Goal: Task Accomplishment & Management: Manage account settings

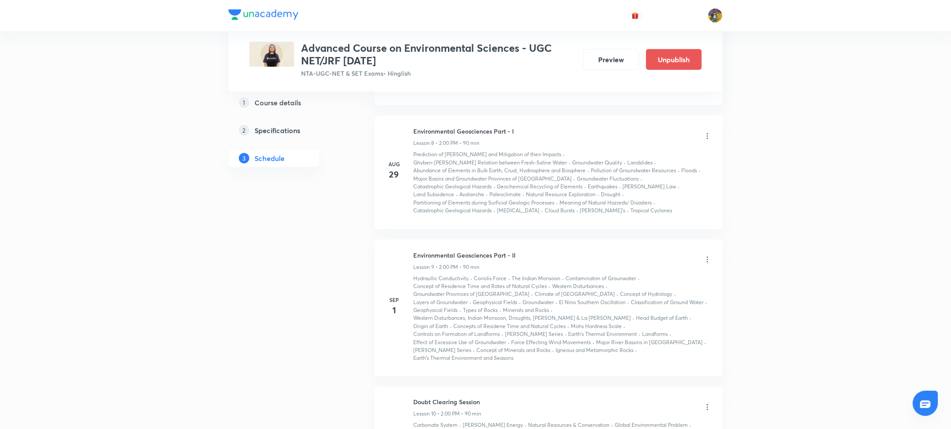
scroll to position [1275, 0]
click at [708, 260] on icon at bounding box center [707, 264] width 9 height 9
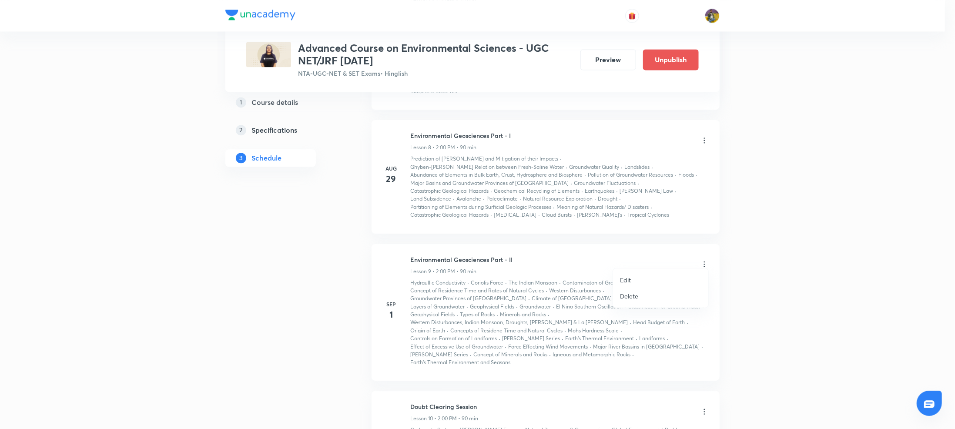
click at [624, 280] on p "Edit" at bounding box center [625, 279] width 11 height 9
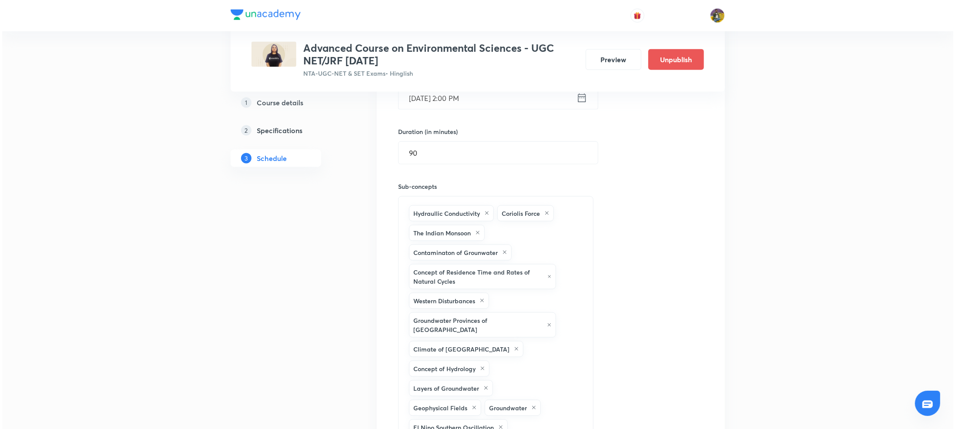
scroll to position [1094, 0]
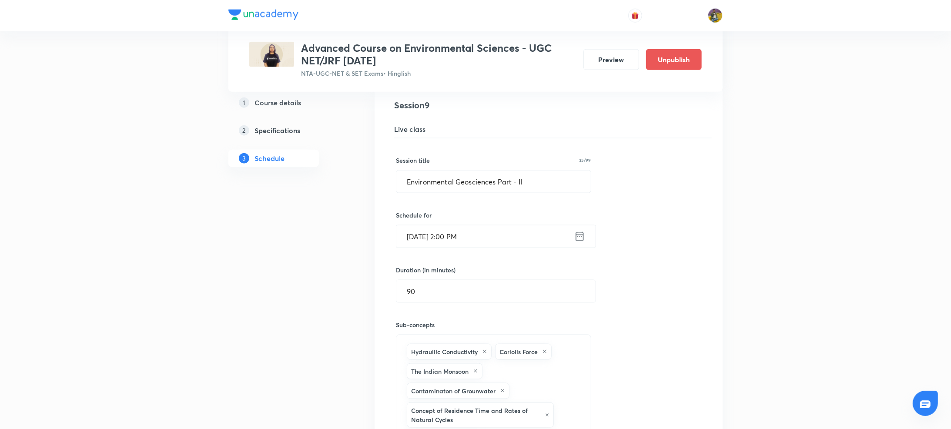
click at [423, 228] on input "Sep 1, 2025, 2:00 PM" at bounding box center [485, 236] width 178 height 22
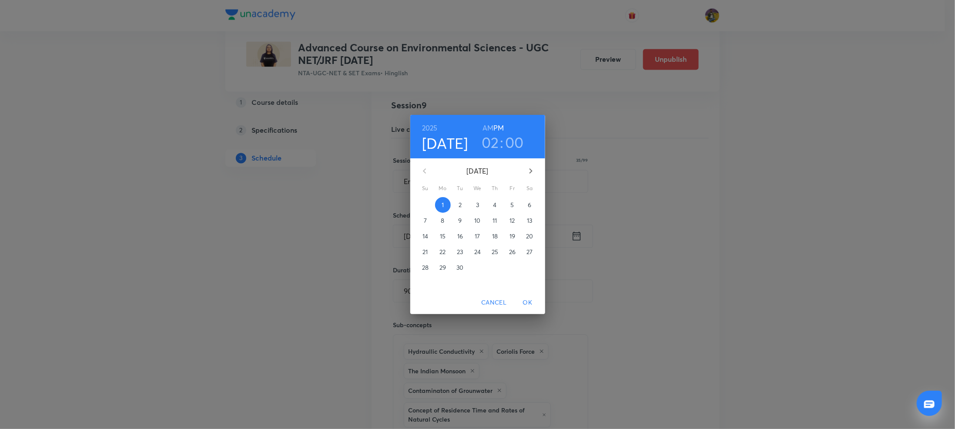
click at [479, 203] on p "3" at bounding box center [477, 205] width 3 height 9
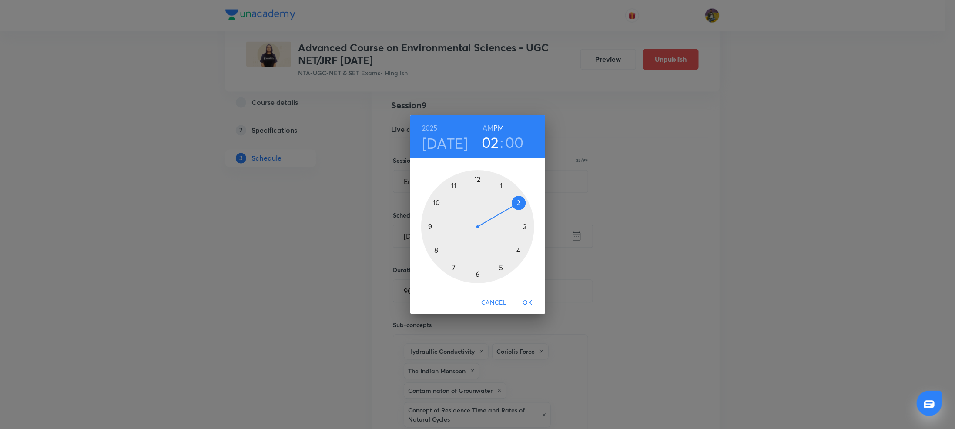
click at [526, 301] on span "OK" at bounding box center [527, 302] width 21 height 11
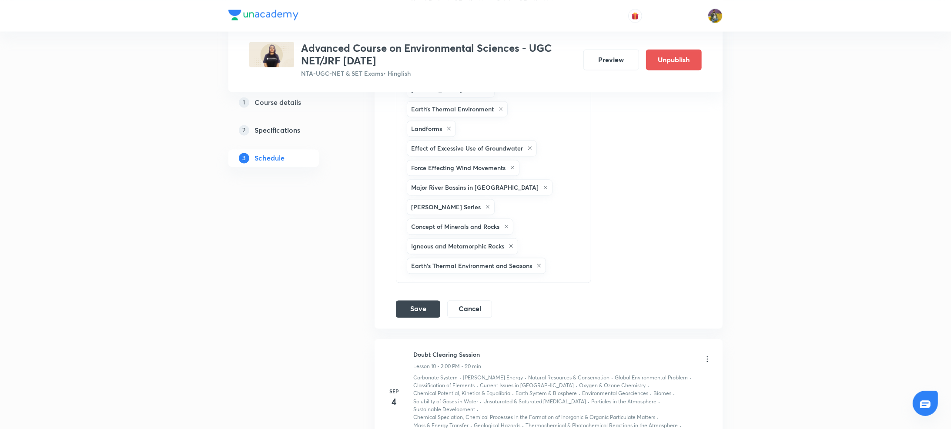
scroll to position [1782, 0]
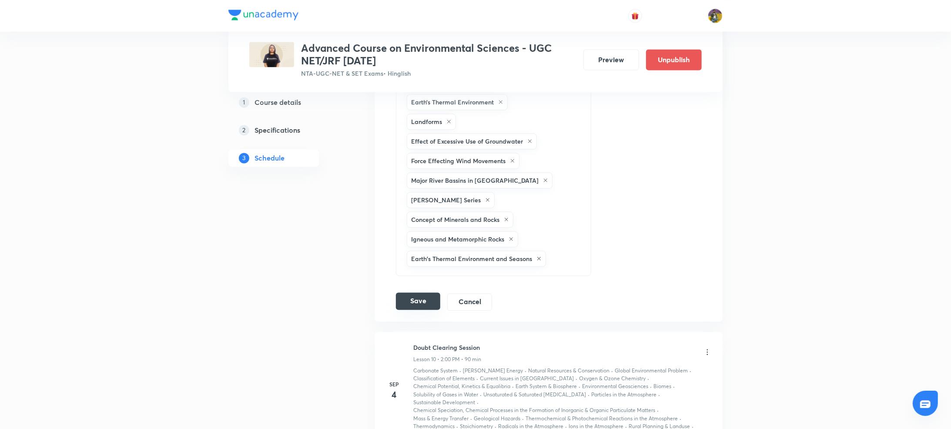
click at [427, 292] on button "Save" at bounding box center [418, 300] width 44 height 17
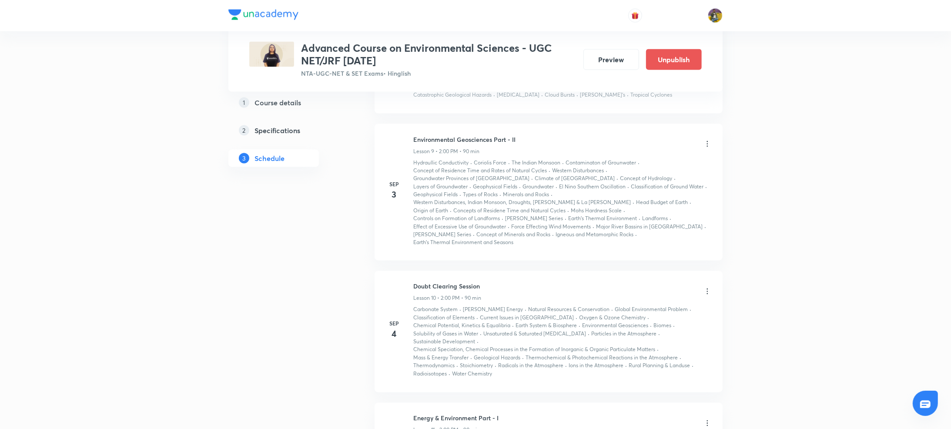
scroll to position [1406, 0]
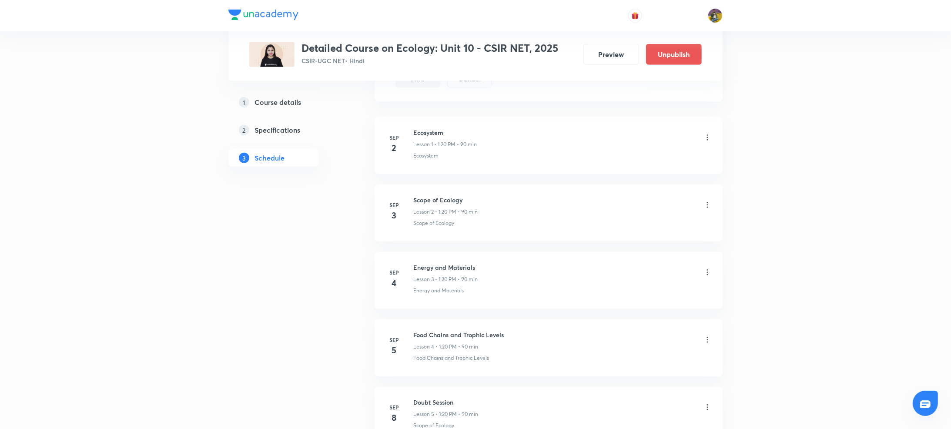
scroll to position [440, 0]
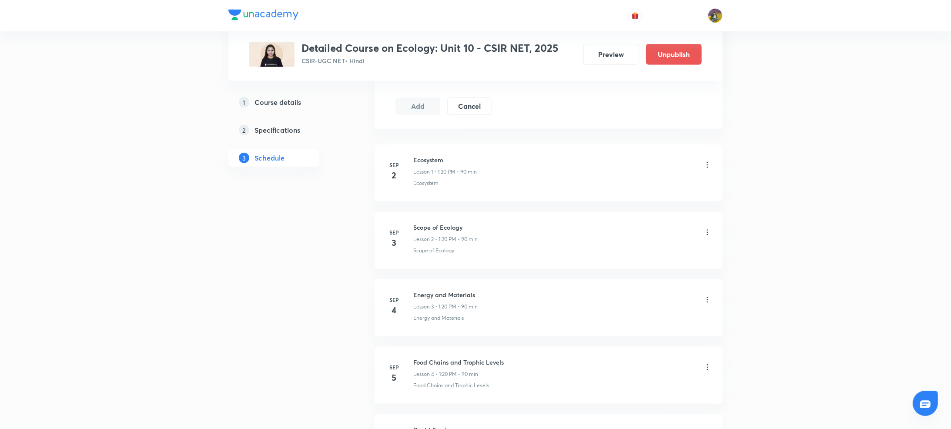
click at [709, 165] on icon at bounding box center [707, 165] width 9 height 9
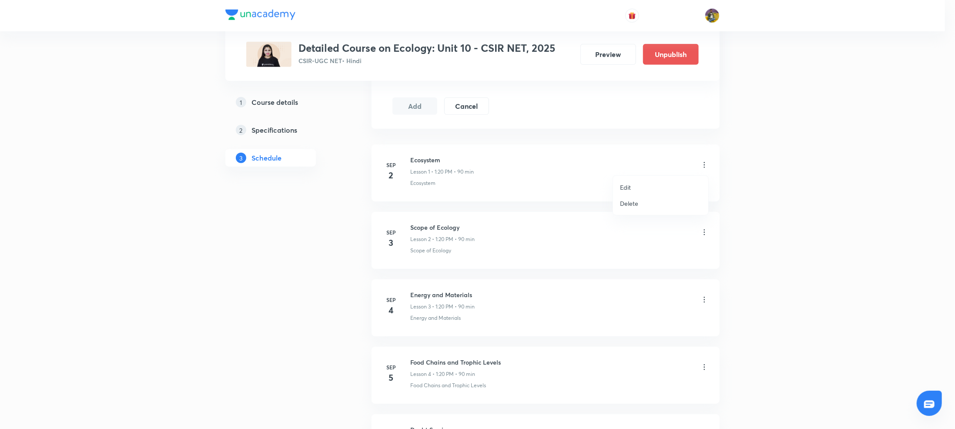
click at [627, 188] on p "Edit" at bounding box center [625, 187] width 11 height 9
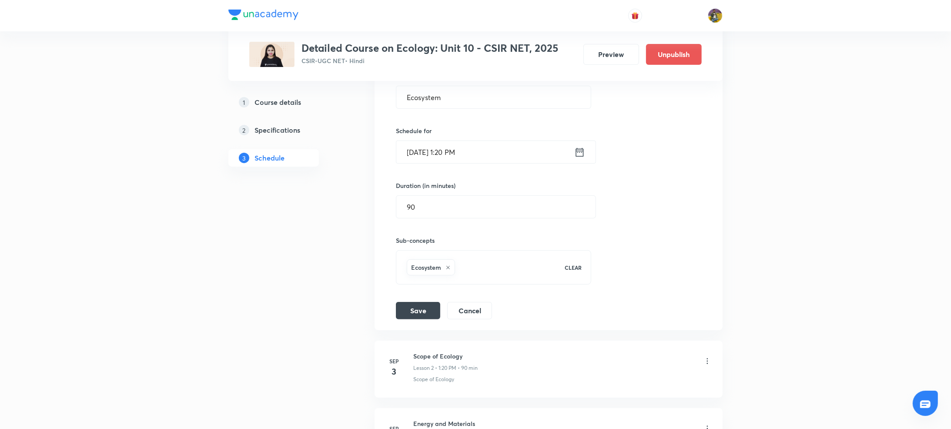
scroll to position [169, 0]
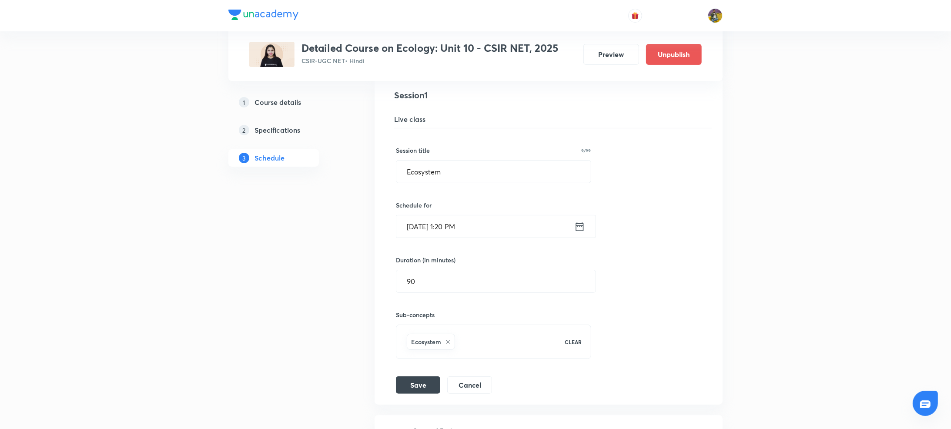
click at [454, 228] on input "Sep 2, 2025, 1:20 PM" at bounding box center [485, 226] width 178 height 22
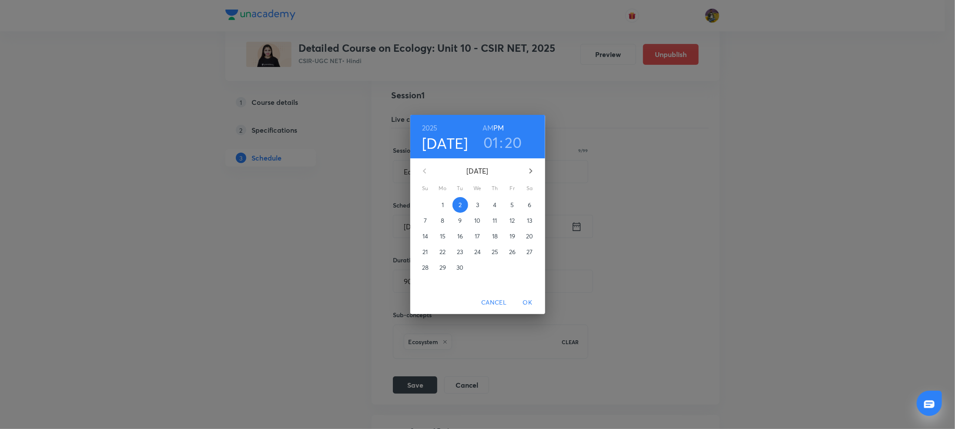
click at [516, 145] on h3 "20" at bounding box center [513, 142] width 17 height 18
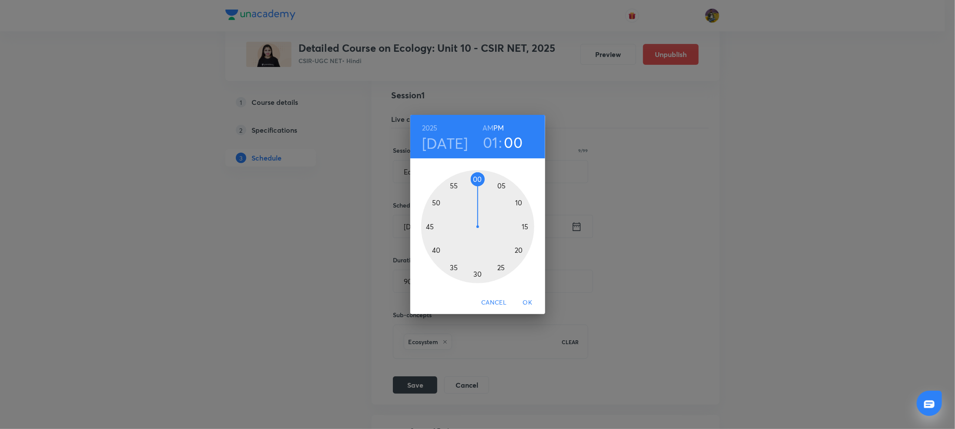
drag, startPoint x: 519, startPoint y: 249, endPoint x: 476, endPoint y: 180, distance: 81.5
click at [476, 180] on div at bounding box center [477, 226] width 113 height 113
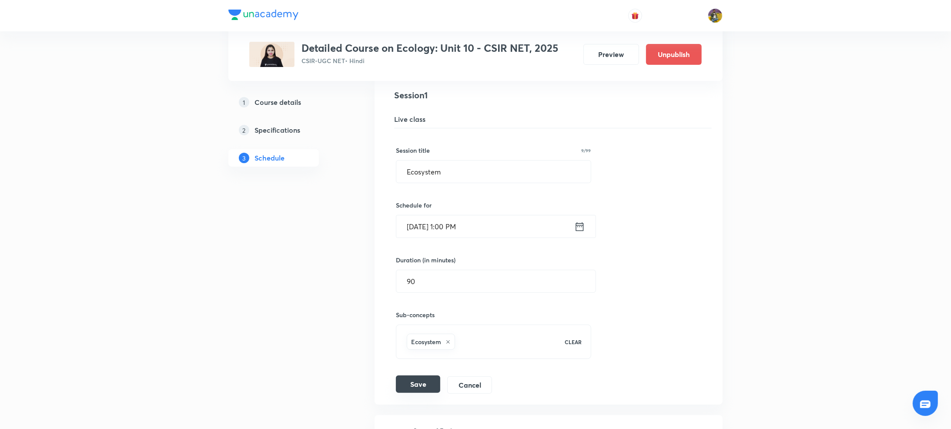
click at [427, 385] on button "Save" at bounding box center [418, 384] width 44 height 17
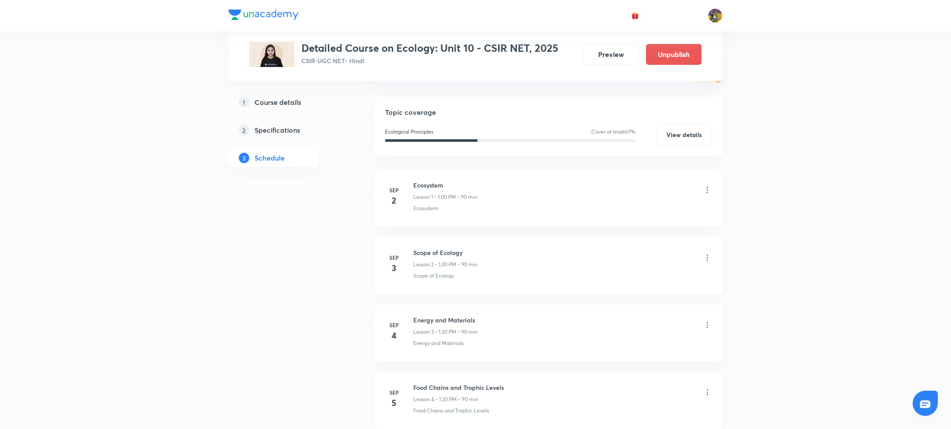
scroll to position [115, 0]
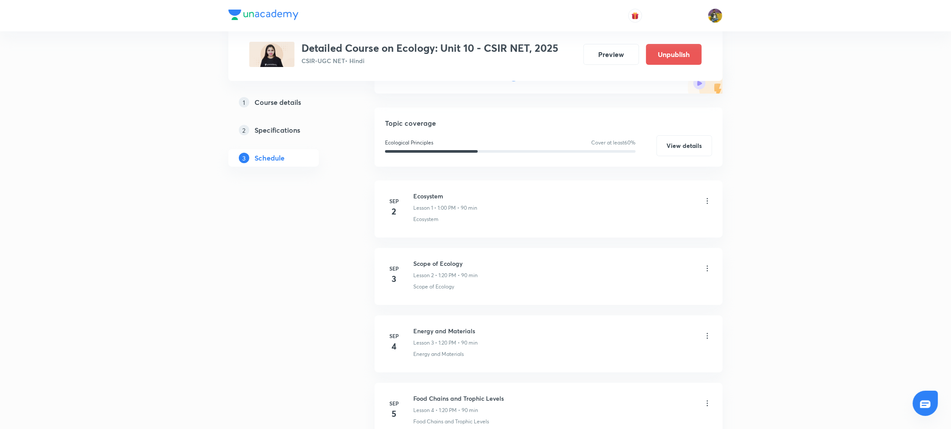
click at [708, 267] on icon at bounding box center [707, 268] width 9 height 9
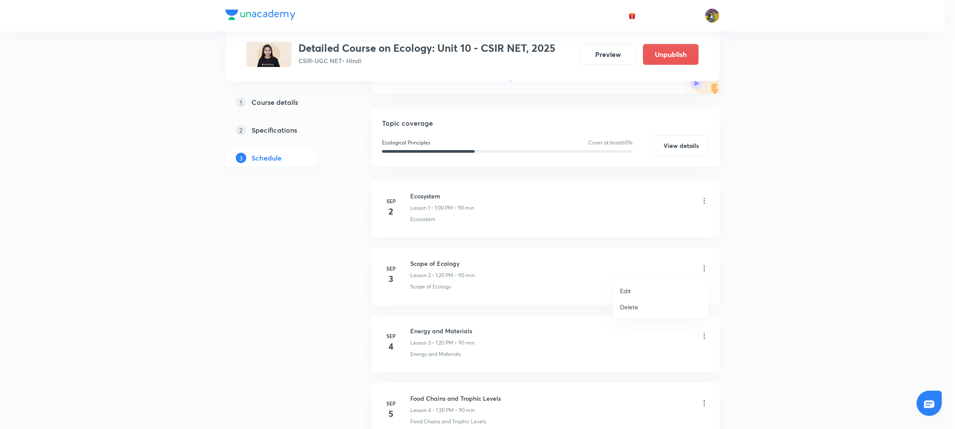
click at [628, 289] on p "Edit" at bounding box center [625, 290] width 11 height 9
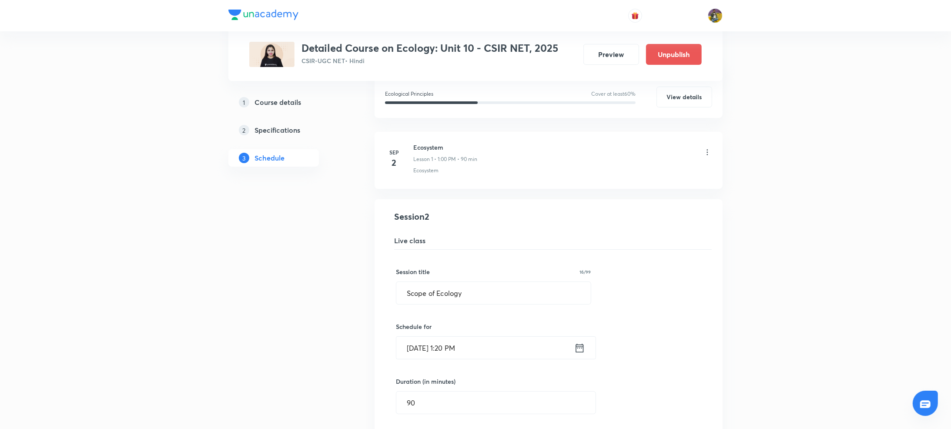
click at [457, 349] on input "Sep 3, 2025, 1:20 PM" at bounding box center [485, 348] width 178 height 22
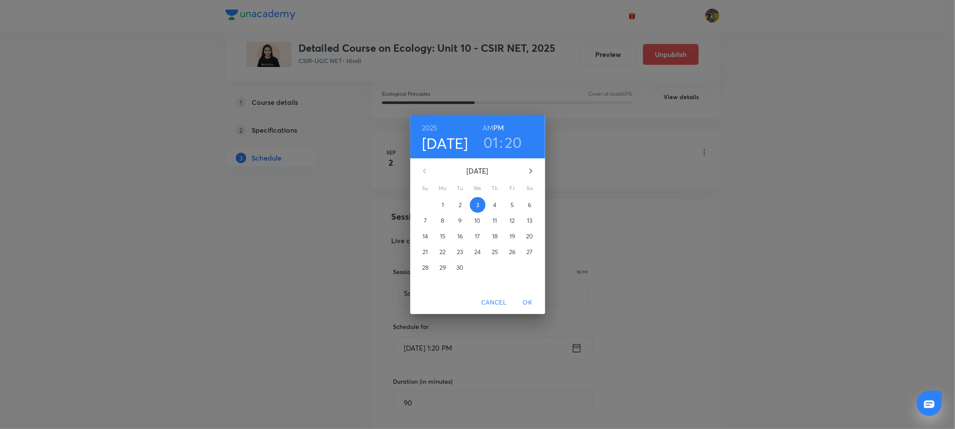
click at [514, 144] on h3 "20" at bounding box center [513, 142] width 17 height 18
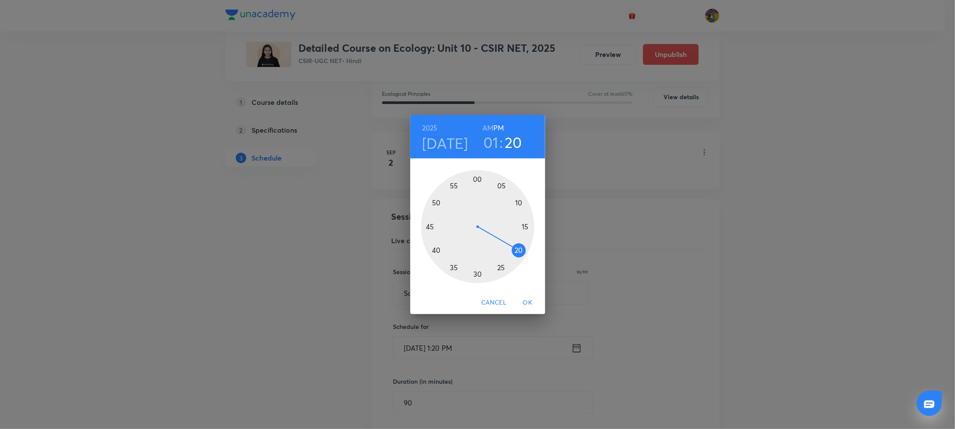
click at [478, 179] on div at bounding box center [477, 226] width 113 height 113
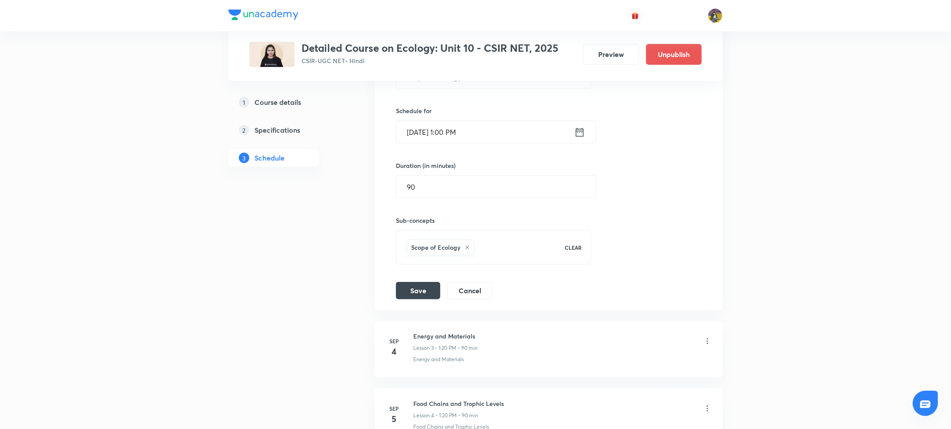
scroll to position [342, 0]
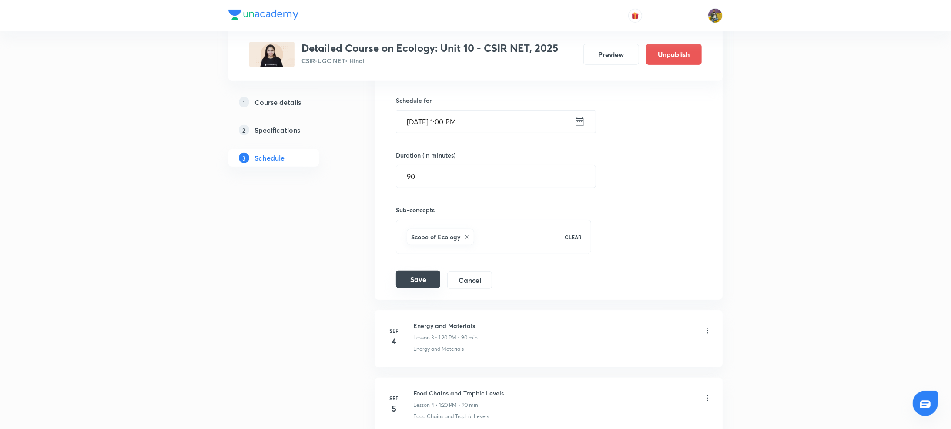
click at [412, 284] on button "Save" at bounding box center [418, 279] width 44 height 17
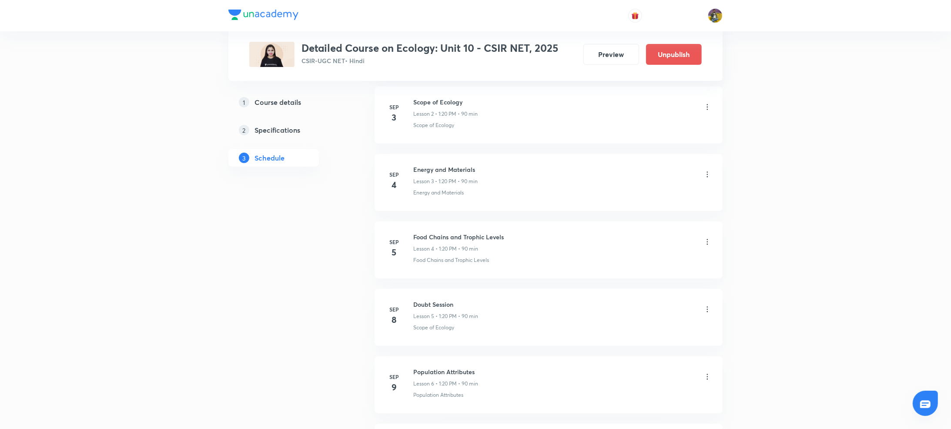
scroll to position [276, 0]
click at [708, 245] on icon at bounding box center [707, 242] width 1 height 6
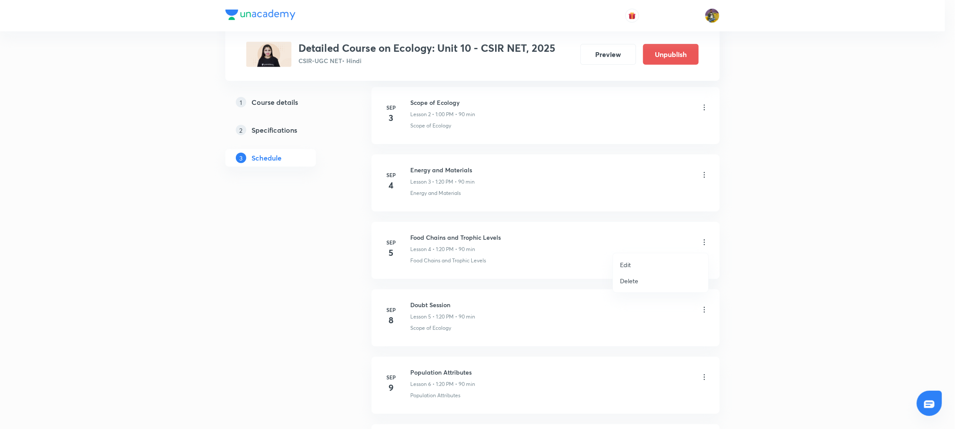
click at [704, 175] on div at bounding box center [477, 214] width 955 height 429
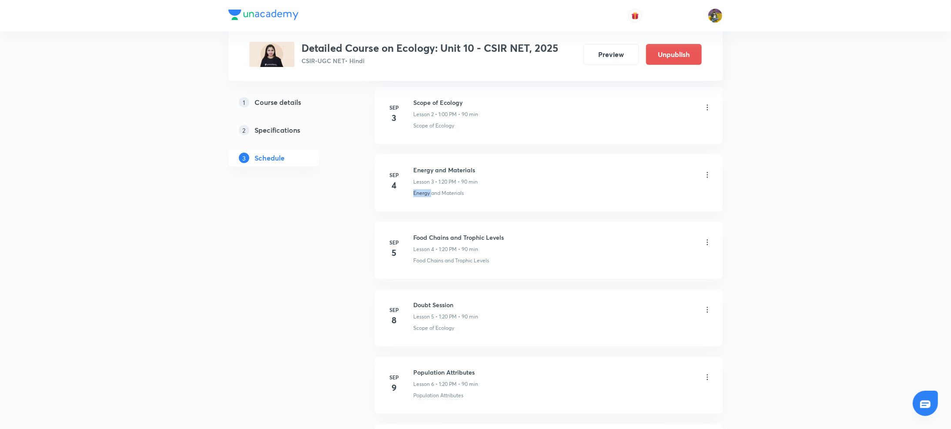
click at [704, 175] on icon at bounding box center [707, 175] width 9 height 9
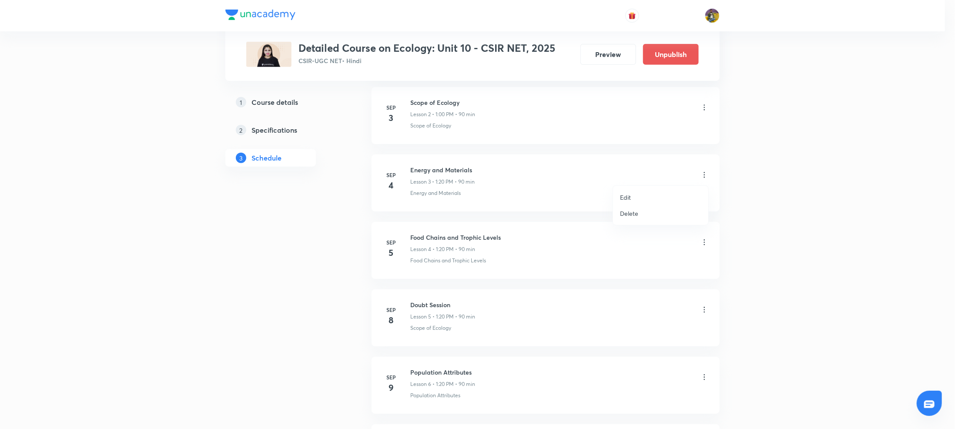
click at [631, 195] on li "Edit" at bounding box center [660, 197] width 95 height 16
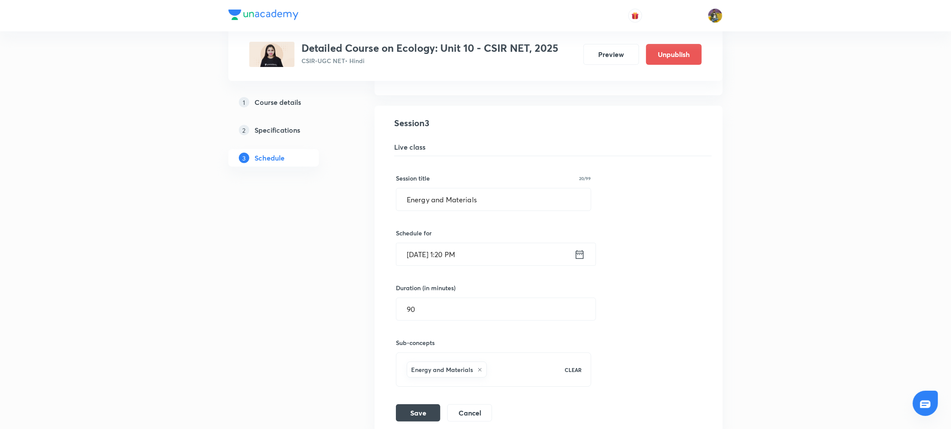
click at [460, 253] on input "Sep 4, 2025, 1:20 PM" at bounding box center [485, 254] width 178 height 22
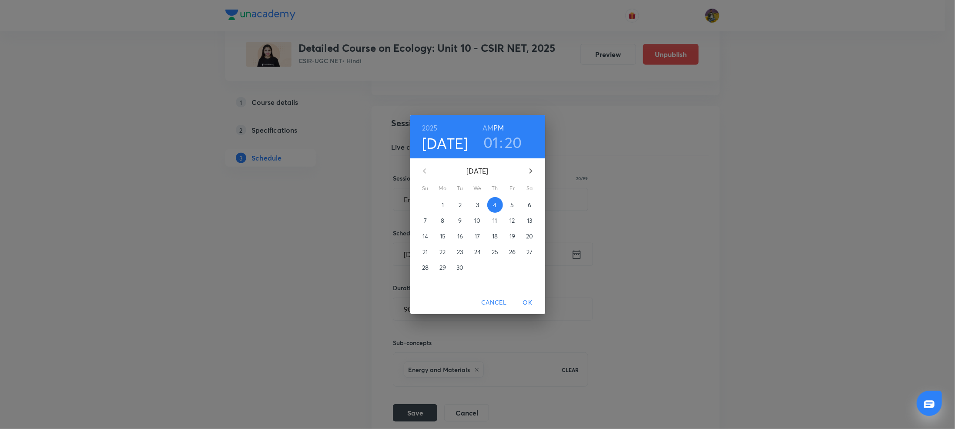
click at [512, 146] on h3 "20" at bounding box center [513, 142] width 17 height 18
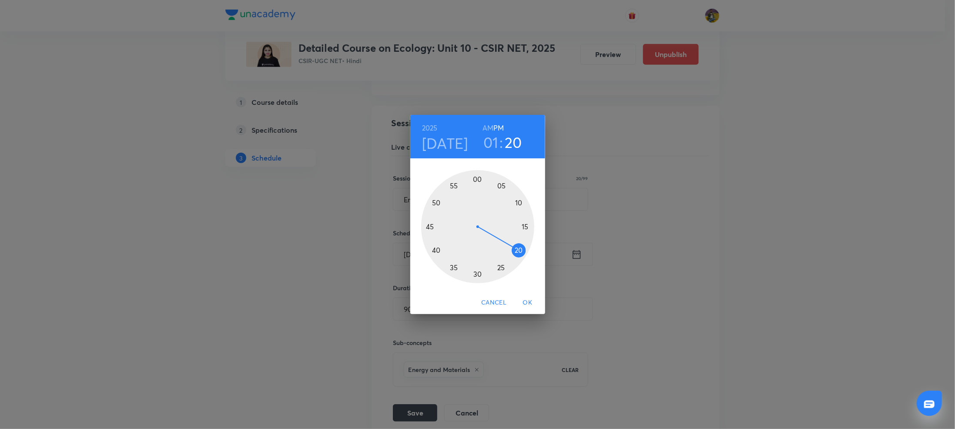
click at [476, 179] on div at bounding box center [477, 226] width 113 height 113
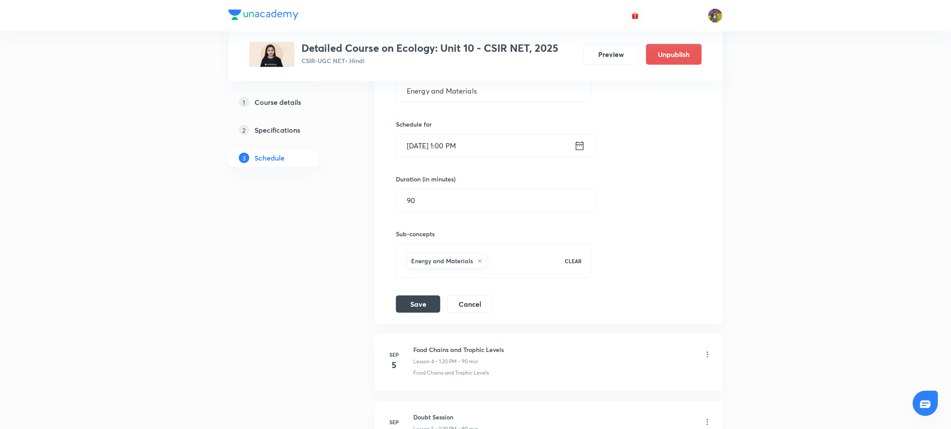
scroll to position [396, 0]
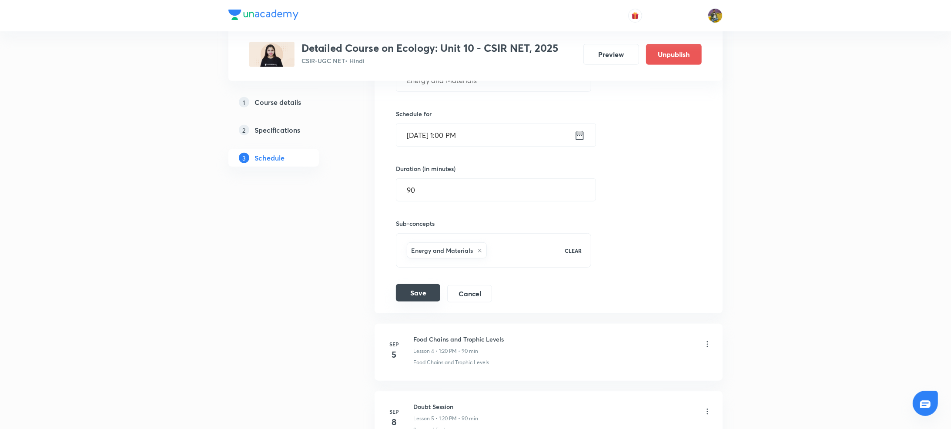
click at [423, 292] on button "Save" at bounding box center [418, 292] width 44 height 17
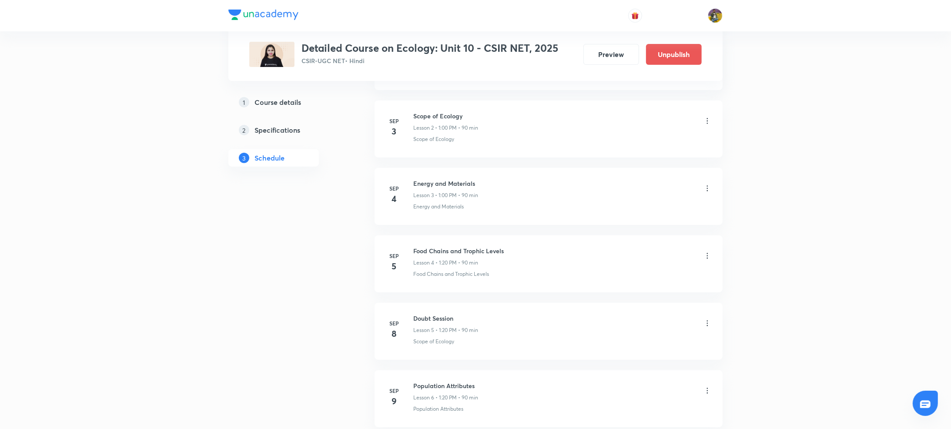
scroll to position [274, 0]
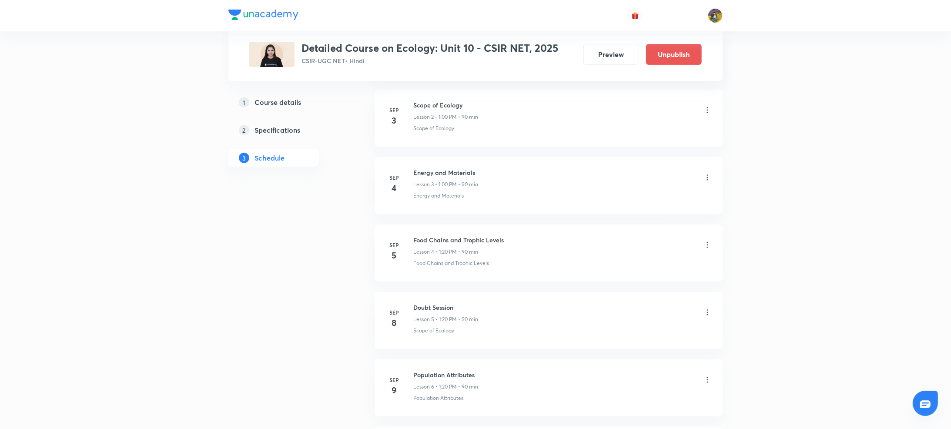
click at [708, 243] on icon at bounding box center [707, 245] width 9 height 9
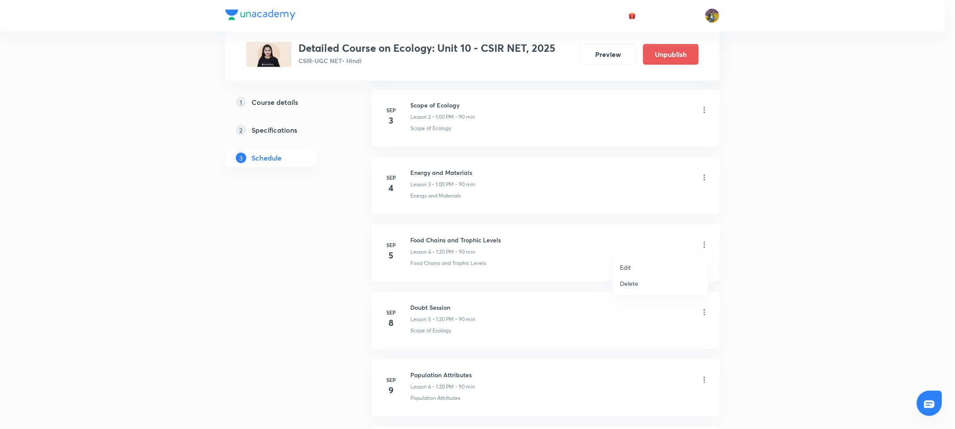
click at [629, 266] on p "Edit" at bounding box center [625, 267] width 11 height 9
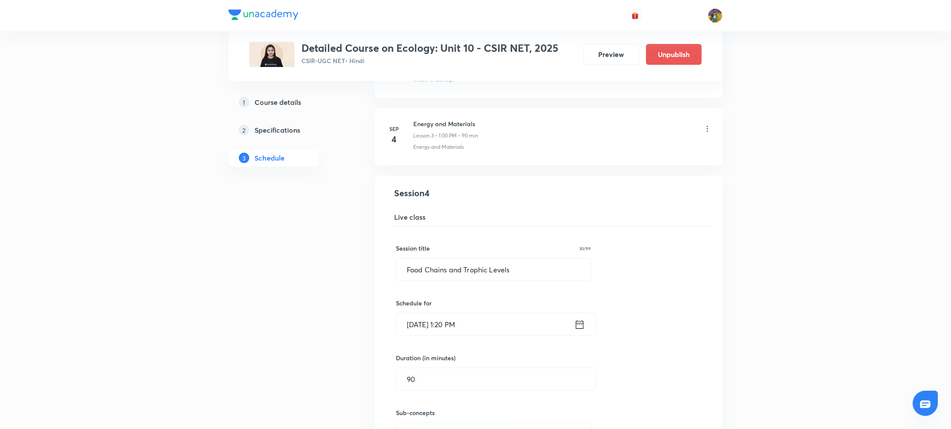
click at [454, 325] on input "Sep 5, 2025, 1:20 PM" at bounding box center [485, 324] width 178 height 22
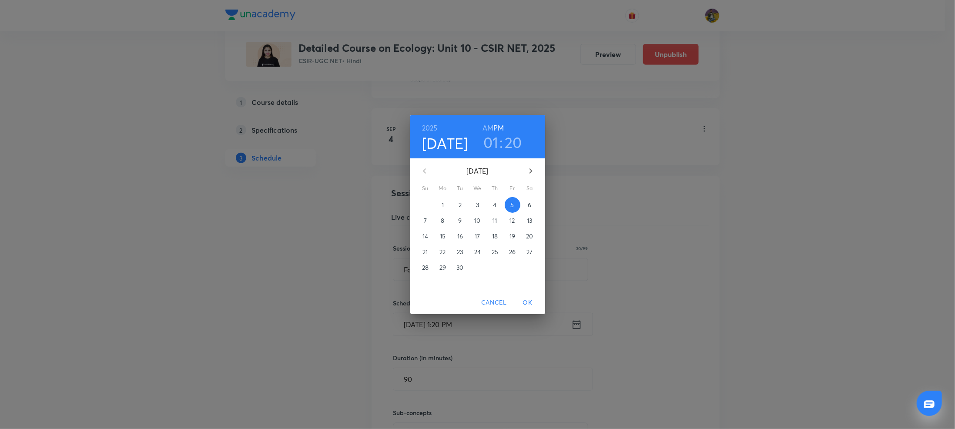
click at [507, 141] on h3 "20" at bounding box center [513, 142] width 17 height 18
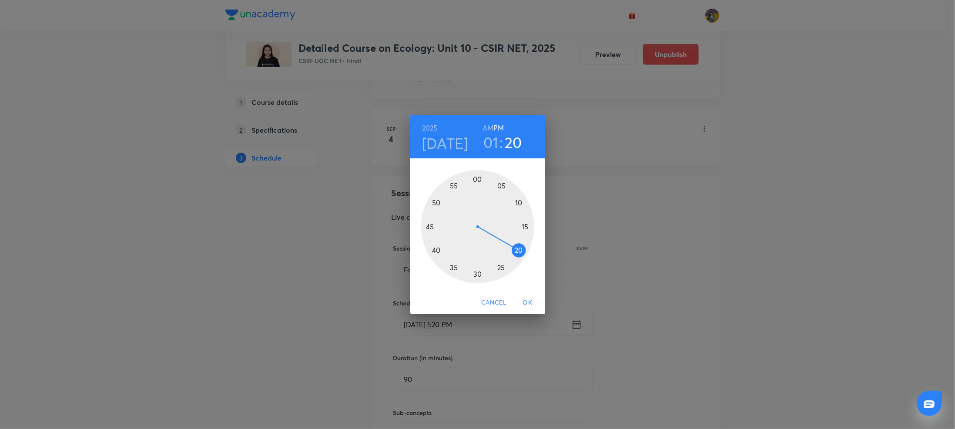
click at [477, 179] on div at bounding box center [477, 226] width 113 height 113
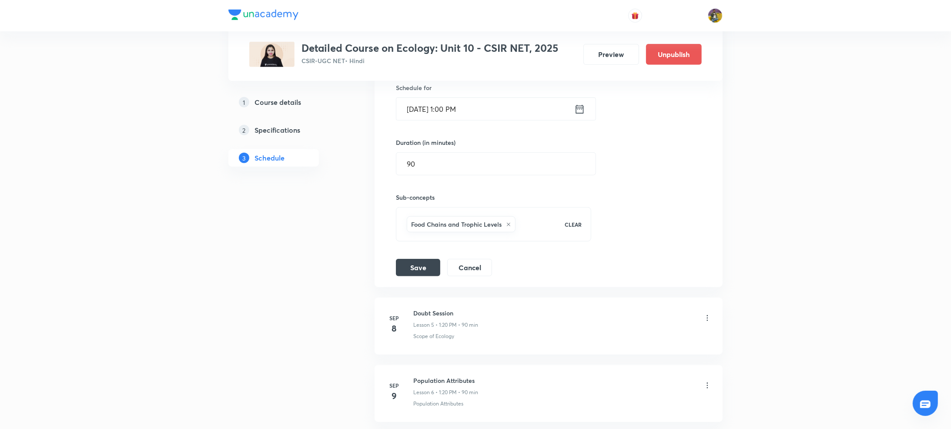
scroll to position [498, 0]
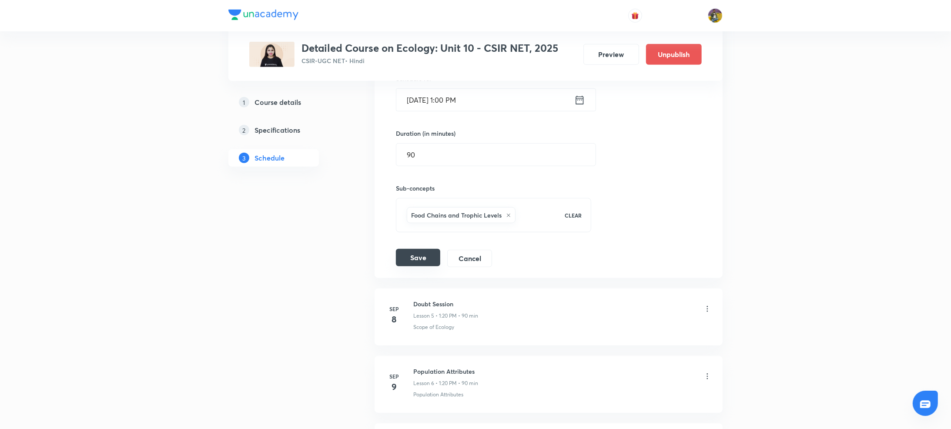
click at [425, 255] on button "Save" at bounding box center [418, 257] width 44 height 17
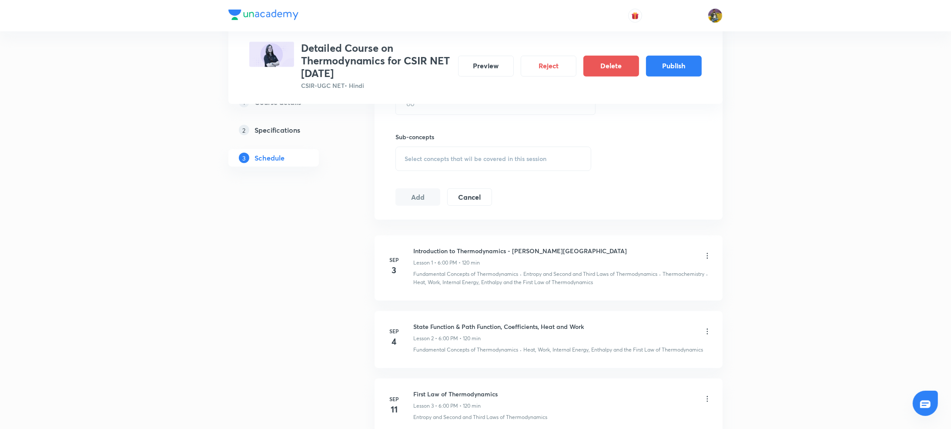
scroll to position [387, 0]
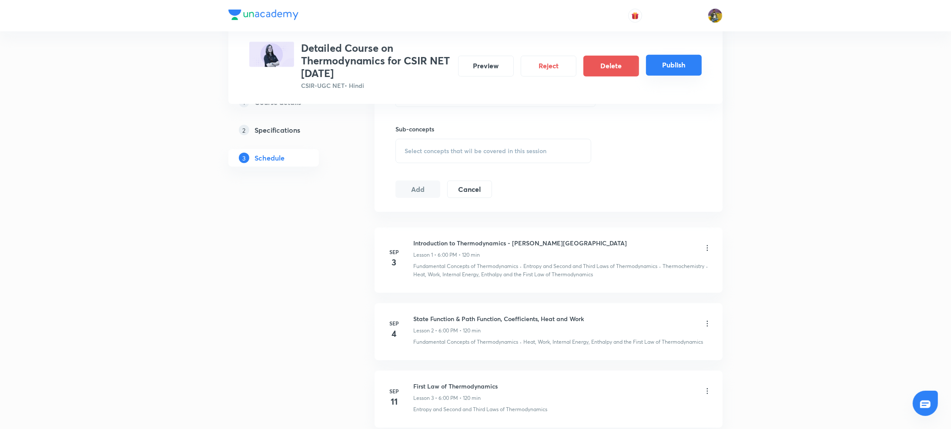
click at [683, 63] on button "Publish" at bounding box center [674, 65] width 56 height 21
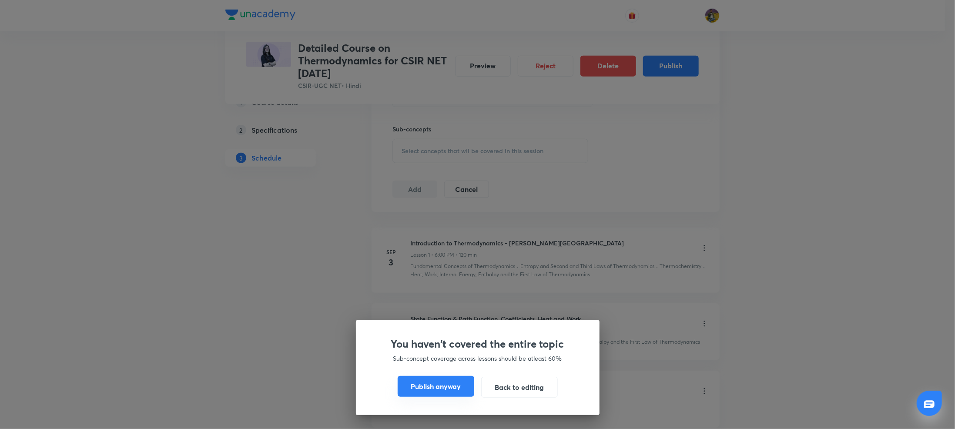
click at [425, 387] on button "Publish anyway" at bounding box center [436, 386] width 77 height 21
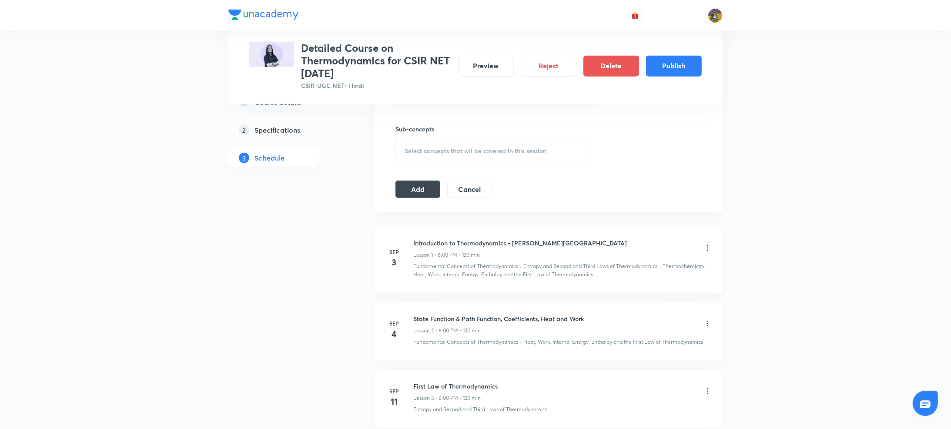
scroll to position [375, 0]
